Goal: Task Accomplishment & Management: Manage account settings

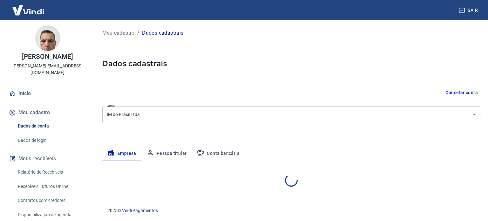
select select "SP"
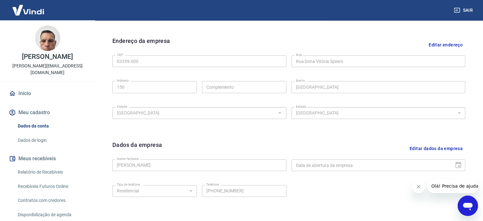
scroll to position [237, 0]
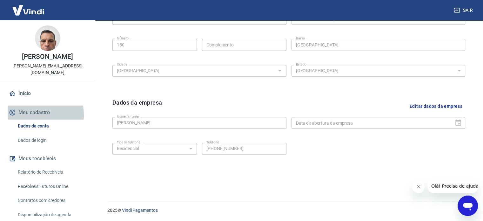
click at [30, 108] on button "Meu cadastro" at bounding box center [48, 112] width 80 height 14
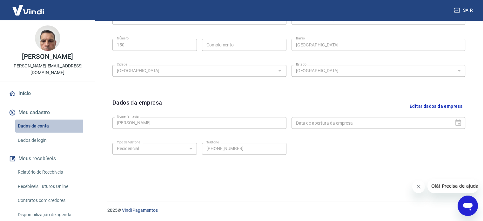
click at [24, 119] on link "Dados da conta" at bounding box center [51, 125] width 72 height 13
click at [409, 104] on button "Editar dados da empresa" at bounding box center [436, 106] width 58 height 16
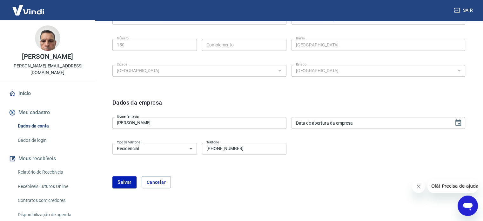
type input "DD/MM/YYYY"
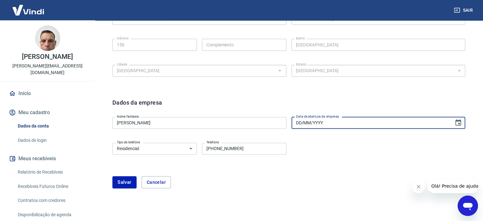
click at [363, 122] on input "DD/MM/YYYY" at bounding box center [371, 123] width 158 height 12
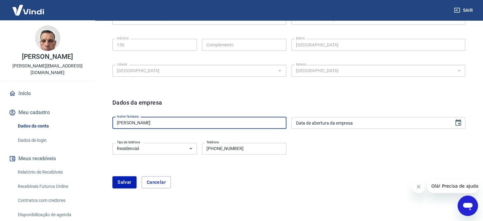
click at [150, 124] on input "[PERSON_NAME]" at bounding box center [199, 123] width 174 height 12
drag, startPoint x: 165, startPoint y: 123, endPoint x: 100, endPoint y: 130, distance: 65.6
type input "IM do [GEOGRAPHIC_DATA]"
click at [154, 146] on select "Residencial Comercial" at bounding box center [154, 149] width 84 height 12
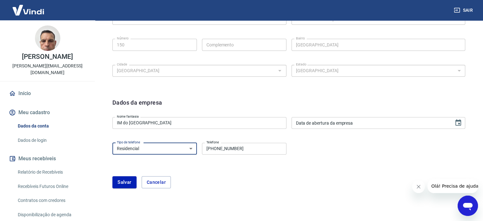
select select "business"
click at [112, 143] on select "Residencial Comercial" at bounding box center [154, 149] width 84 height 12
click at [132, 181] on button "Salvar" at bounding box center [124, 182] width 24 height 12
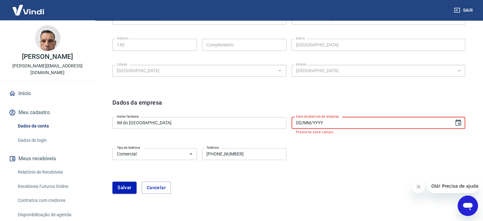
click at [347, 124] on input "DD/MM/YYYY" at bounding box center [371, 123] width 158 height 12
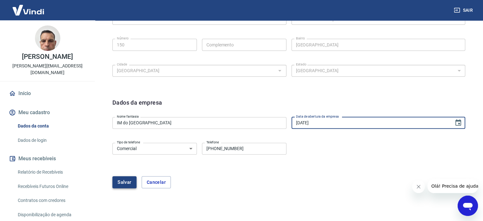
type input "[DATE]"
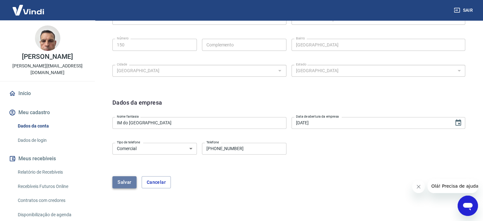
click at [118, 183] on button "Salvar" at bounding box center [124, 182] width 24 height 12
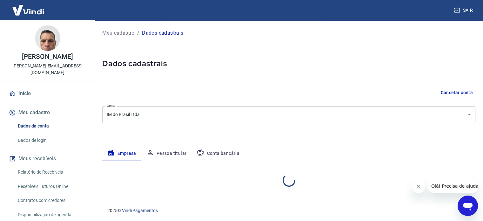
select select "SP"
select select "business"
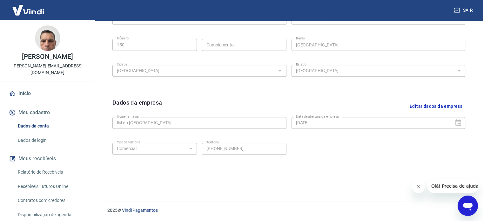
scroll to position [78, 0]
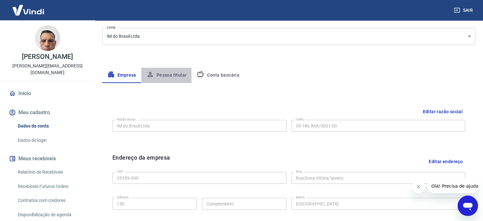
click at [175, 76] on button "Pessoa titular" at bounding box center [166, 75] width 51 height 15
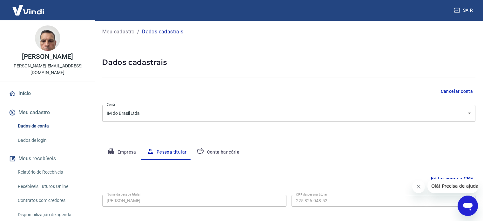
scroll to position [0, 0]
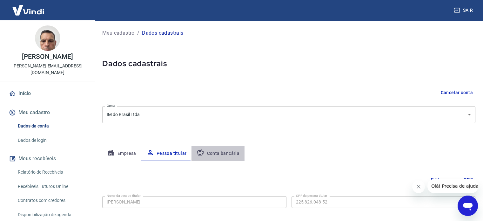
click at [217, 152] on button "Conta bancária" at bounding box center [218, 153] width 53 height 15
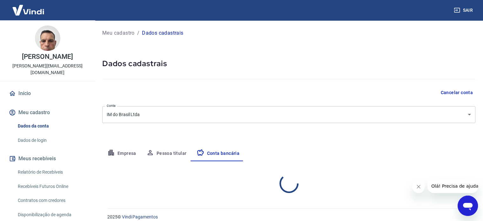
select select "1"
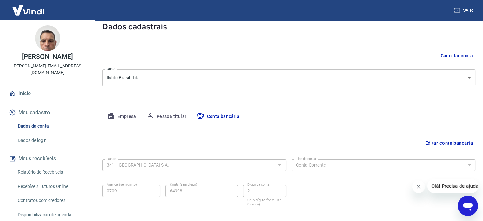
scroll to position [68, 0]
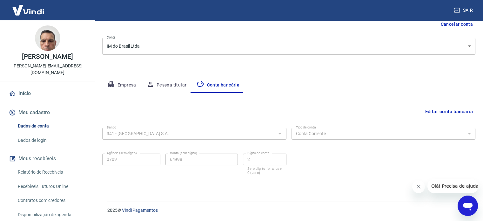
drag, startPoint x: 435, startPoint y: 110, endPoint x: 412, endPoint y: 113, distance: 23.4
click at [435, 110] on button "Editar conta bancária" at bounding box center [448, 111] width 53 height 12
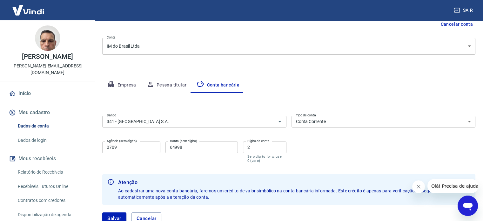
scroll to position [114, 0]
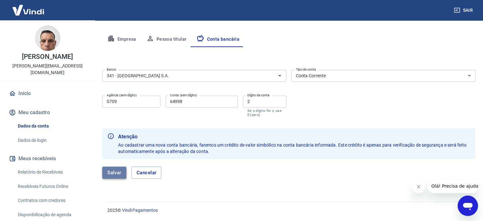
click at [109, 174] on button "Salvar" at bounding box center [114, 172] width 24 height 12
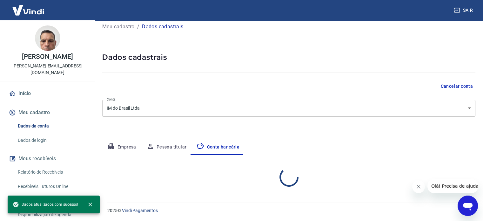
select select "1"
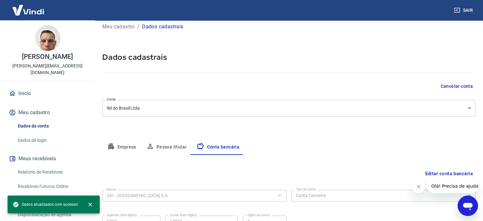
scroll to position [68, 0]
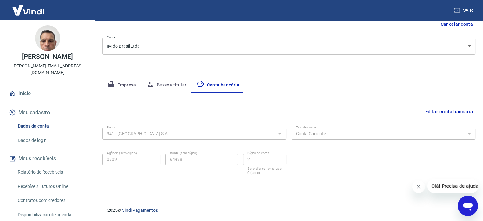
click at [426, 190] on div at bounding box center [445, 186] width 66 height 14
click at [420, 189] on button "Fechar mensagem da empresa" at bounding box center [418, 186] width 13 height 13
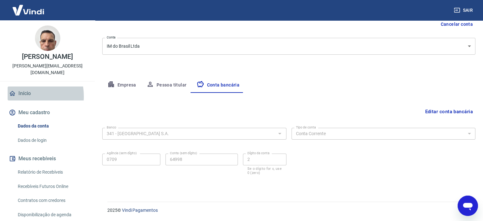
click at [23, 89] on link "Início" at bounding box center [48, 93] width 80 height 14
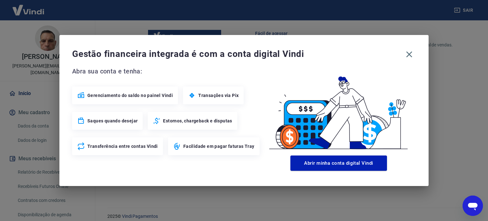
scroll to position [346, 0]
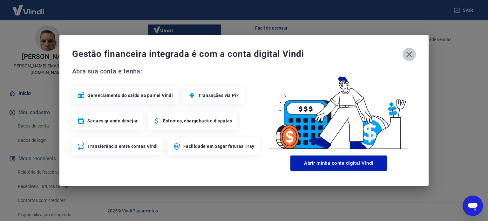
click at [410, 54] on icon "button" at bounding box center [409, 54] width 6 height 6
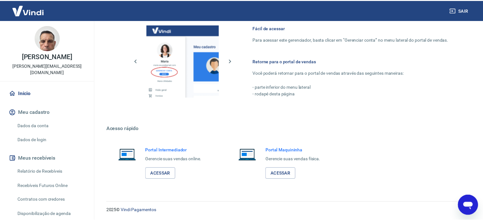
scroll to position [340, 0]
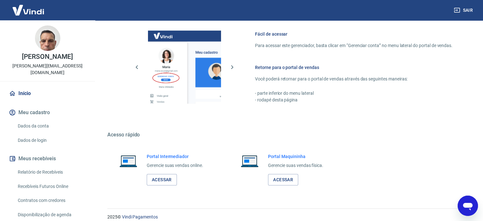
click at [43, 41] on img at bounding box center [47, 37] width 25 height 25
click at [16, 86] on link "Início" at bounding box center [48, 93] width 80 height 14
click at [34, 119] on link "Dados da conta" at bounding box center [51, 125] width 72 height 13
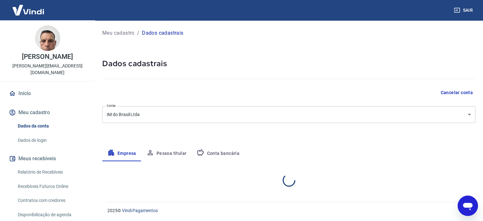
select select "SP"
select select "business"
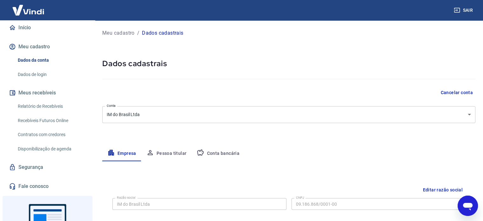
scroll to position [32, 0]
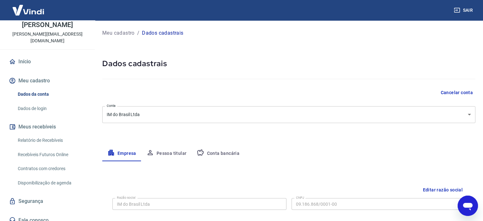
click at [37, 13] on img at bounding box center [28, 9] width 41 height 19
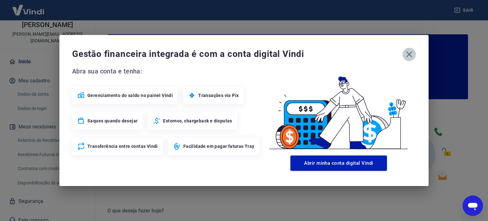
click at [410, 57] on icon "button" at bounding box center [409, 54] width 10 height 10
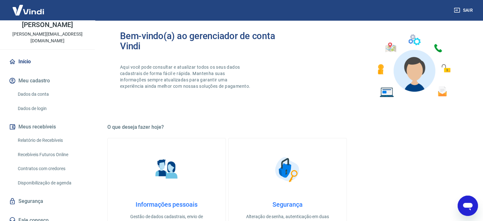
scroll to position [95, 0]
